Goal: Task Accomplishment & Management: Manage account settings

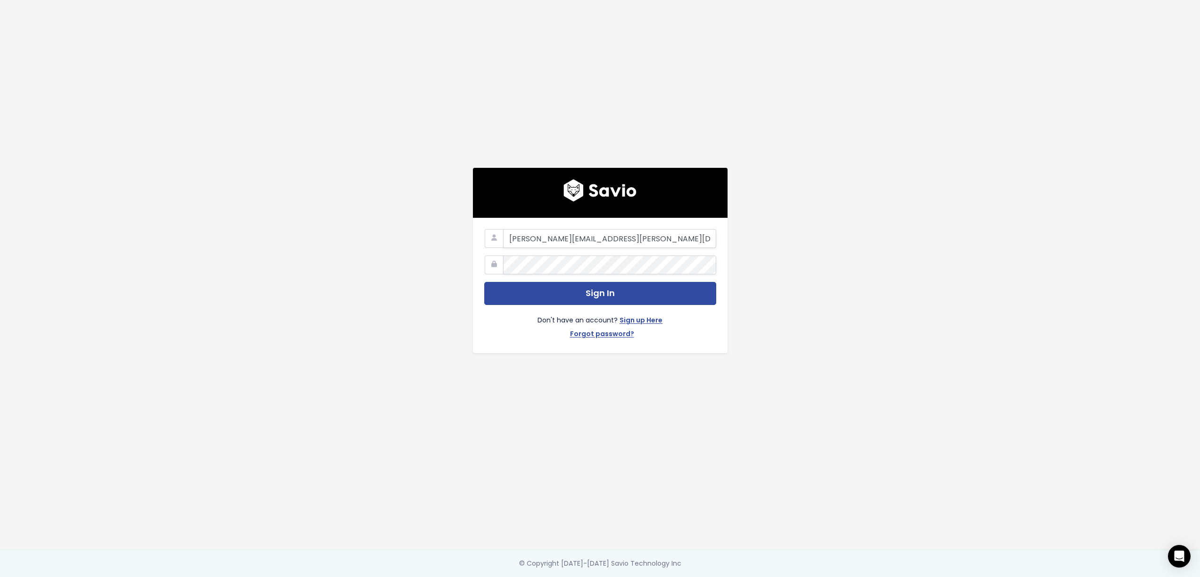
type input "ryan+demo@savio.io"
click at [484, 282] on button "Sign In" at bounding box center [600, 293] width 232 height 23
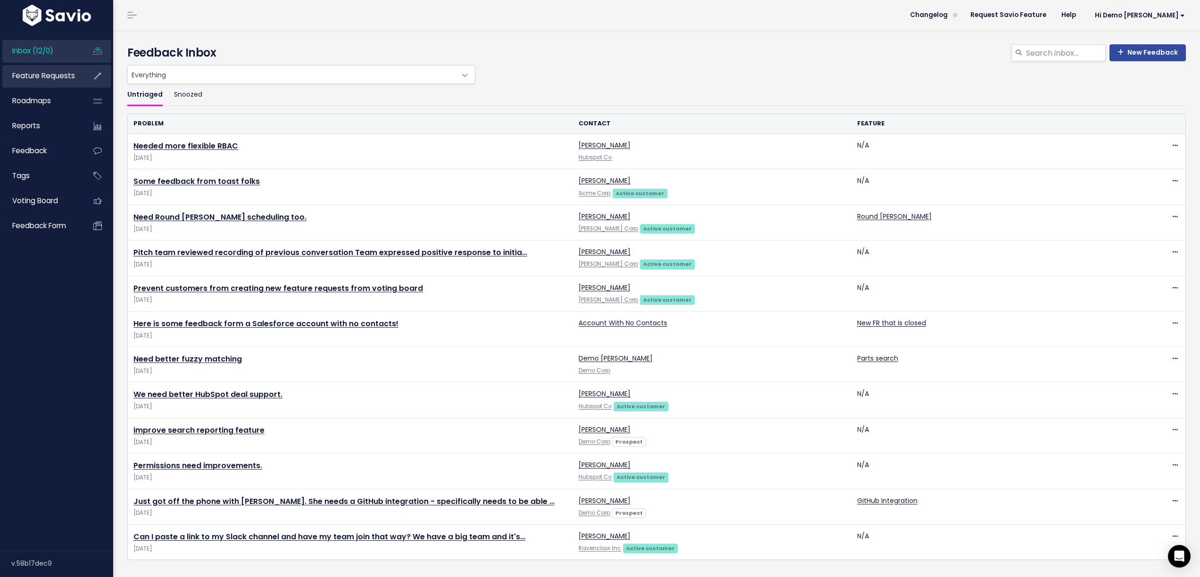
click at [52, 75] on span "Feature Requests" at bounding box center [43, 76] width 63 height 10
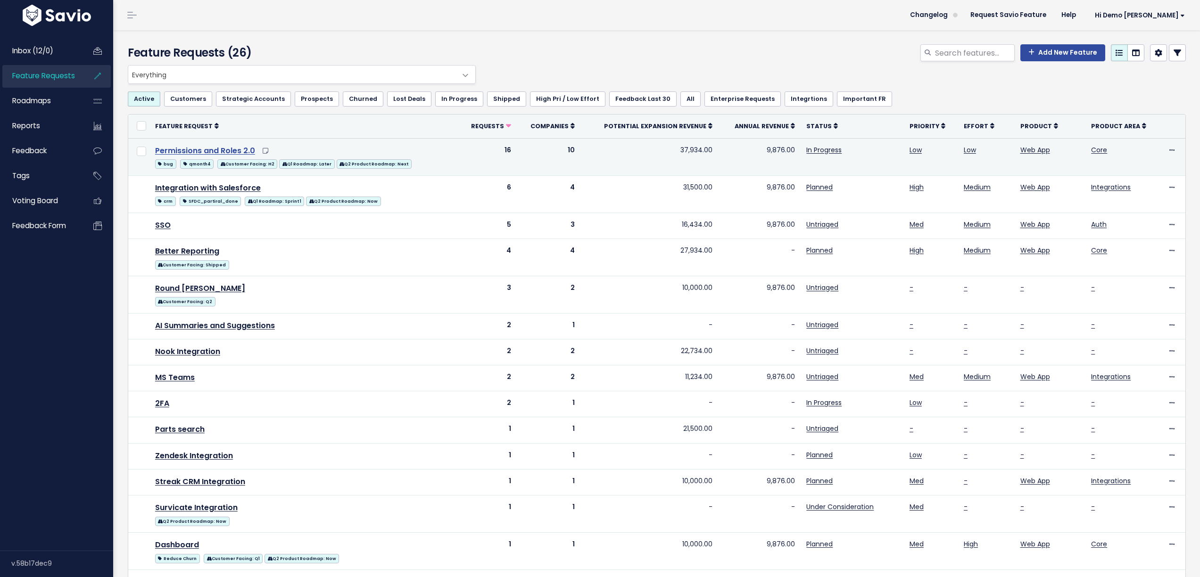
click at [182, 151] on link "Permissions and Roles 2.0" at bounding box center [205, 150] width 100 height 11
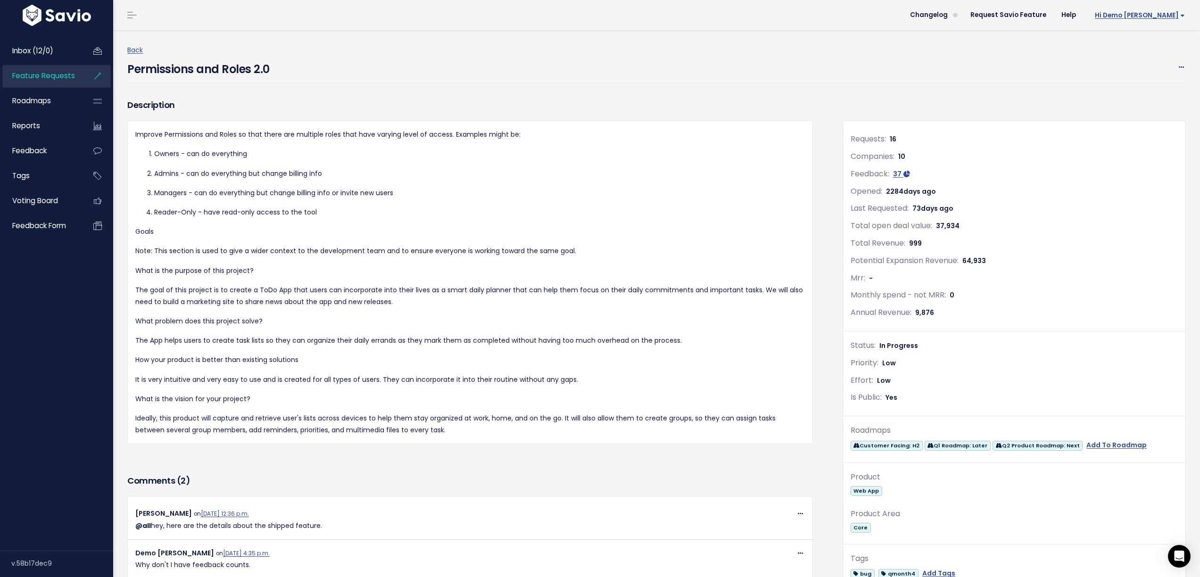
click at [1147, 16] on span "Hi Demo [PERSON_NAME]" at bounding box center [1140, 15] width 90 height 7
click at [1147, 59] on link "My Settings" at bounding box center [1153, 61] width 69 height 18
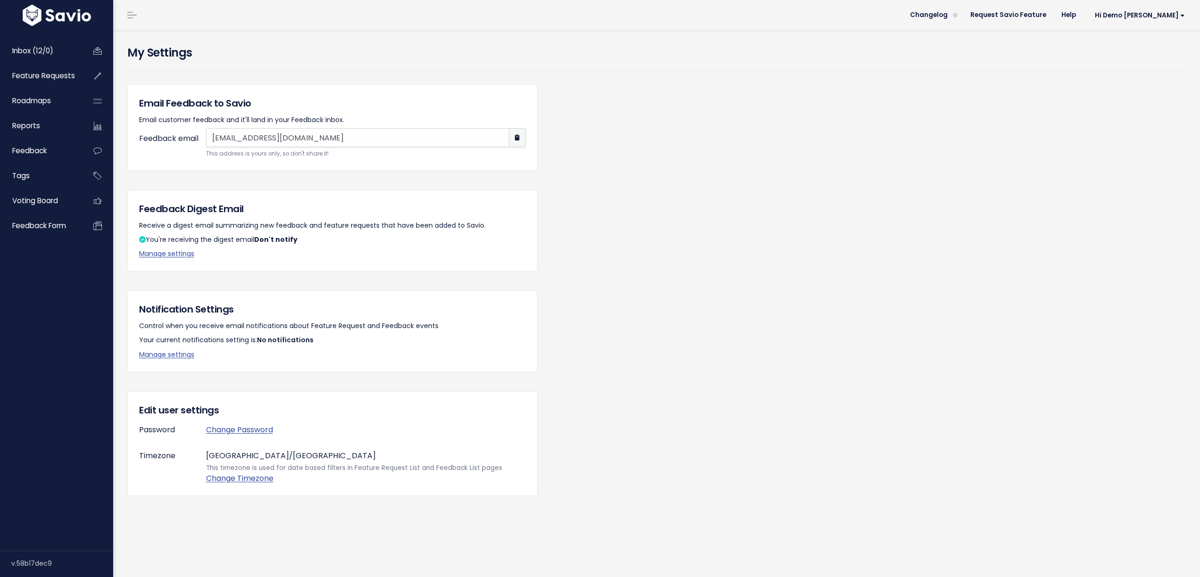
click at [155, 359] on p "Manage settings" at bounding box center [332, 355] width 387 height 12
click at [156, 352] on link "Manage settings" at bounding box center [166, 354] width 55 height 9
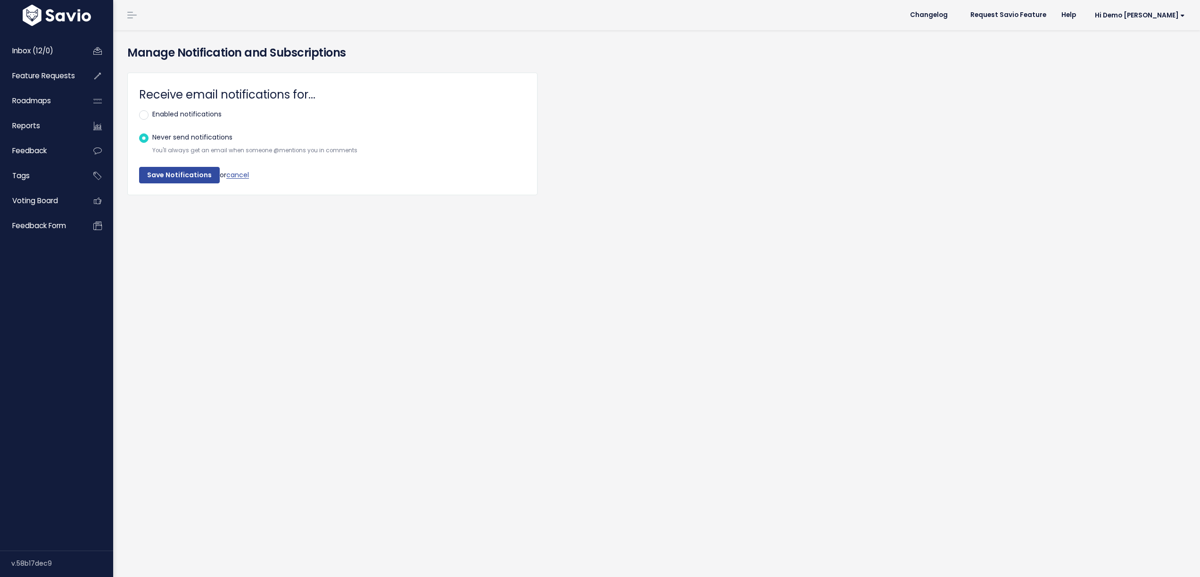
select select
click at [176, 114] on label "Enabled notifications" at bounding box center [186, 114] width 69 height 12
click at [158, 114] on input "Enabled notifications" at bounding box center [155, 111] width 6 height 6
radio input "true"
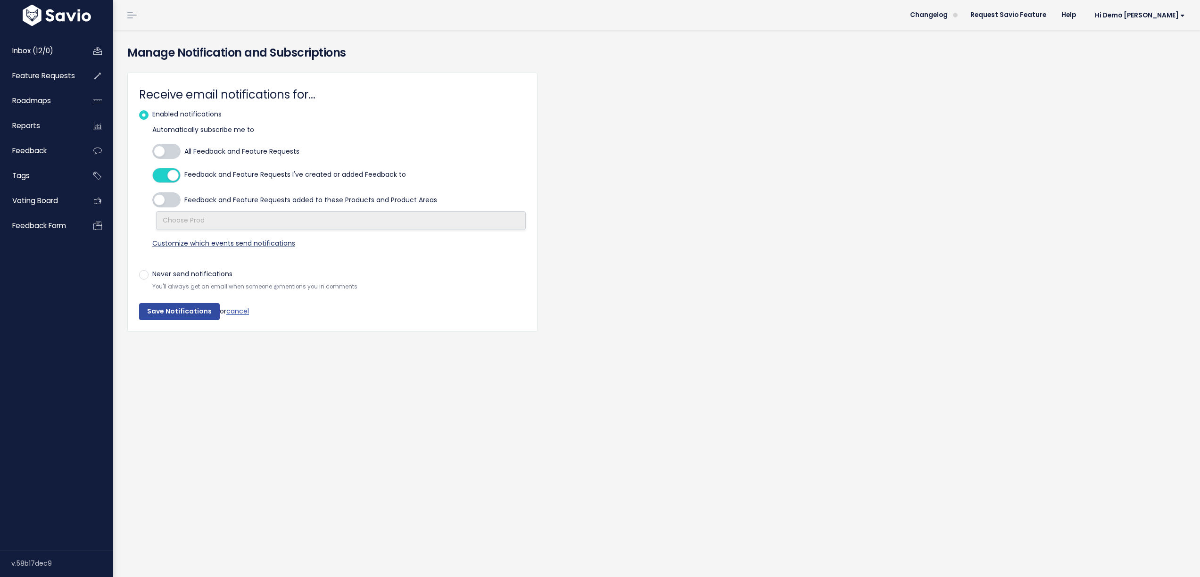
click at [169, 243] on span "Customize which events send notifications" at bounding box center [223, 243] width 143 height 9
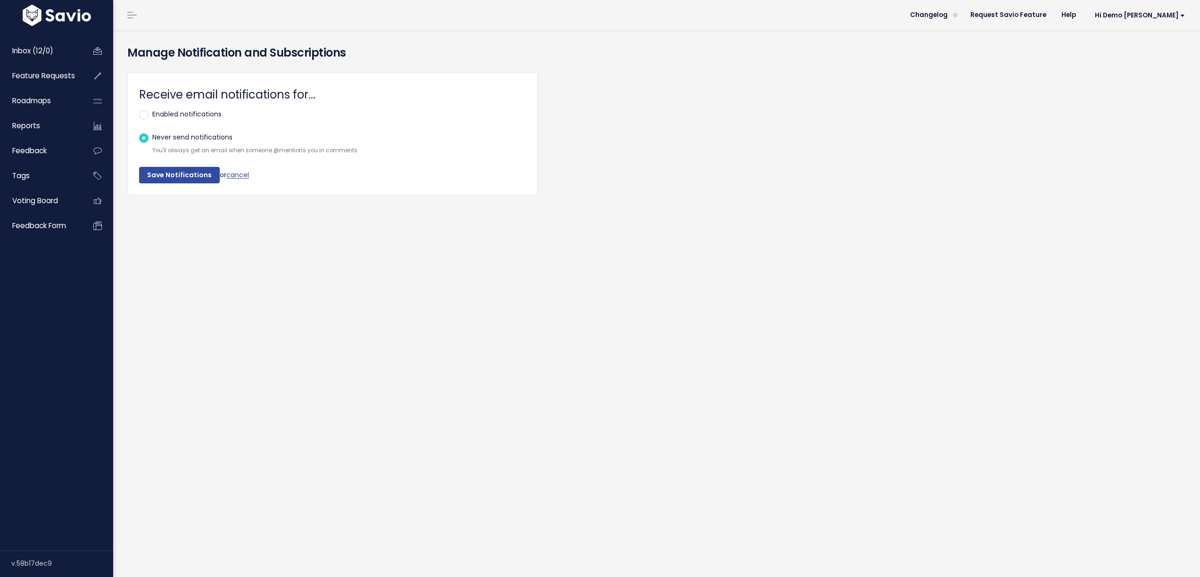
click at [155, 115] on label "Enabled notifications" at bounding box center [186, 114] width 69 height 12
click at [155, 115] on input "Enabled notifications" at bounding box center [155, 111] width 6 height 6
radio input "true"
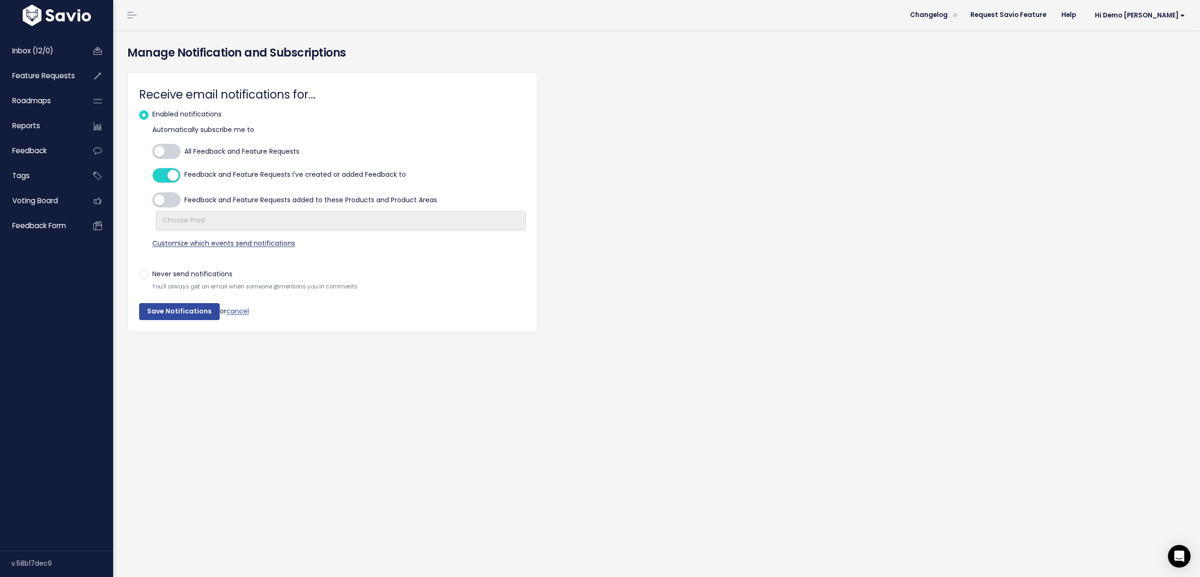
click at [179, 243] on span "Customize which events send notifications" at bounding box center [223, 243] width 143 height 9
